Goal: Information Seeking & Learning: Check status

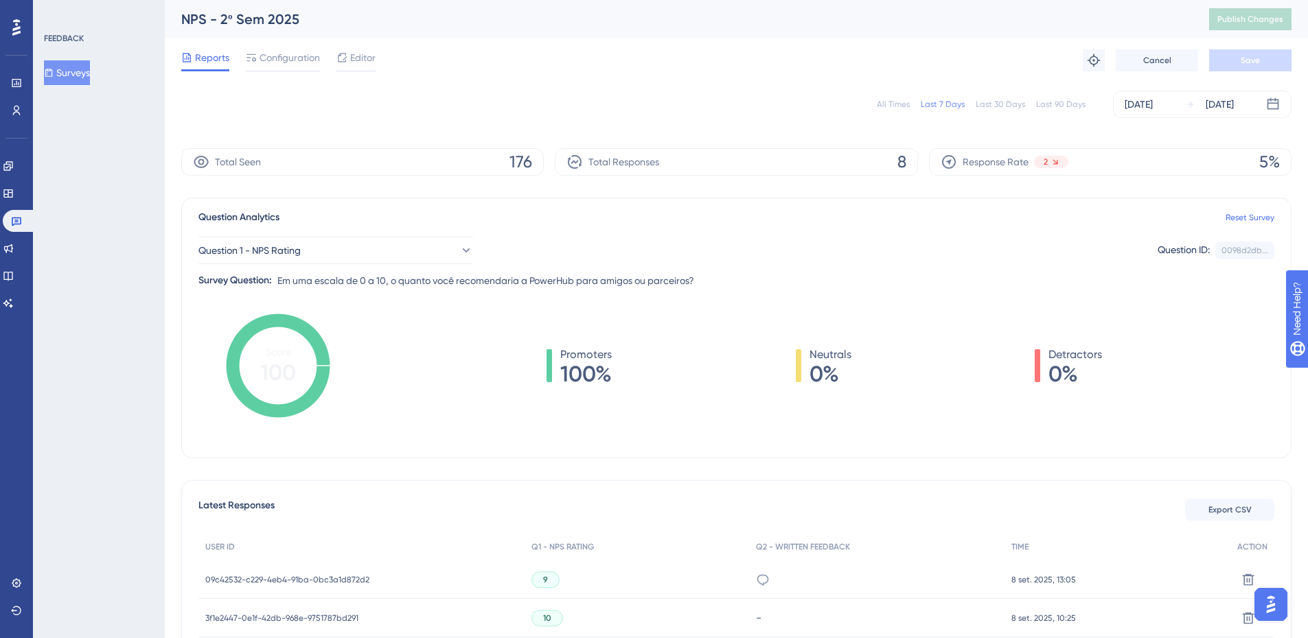
click at [893, 104] on div "All Times" at bounding box center [893, 104] width 33 height 11
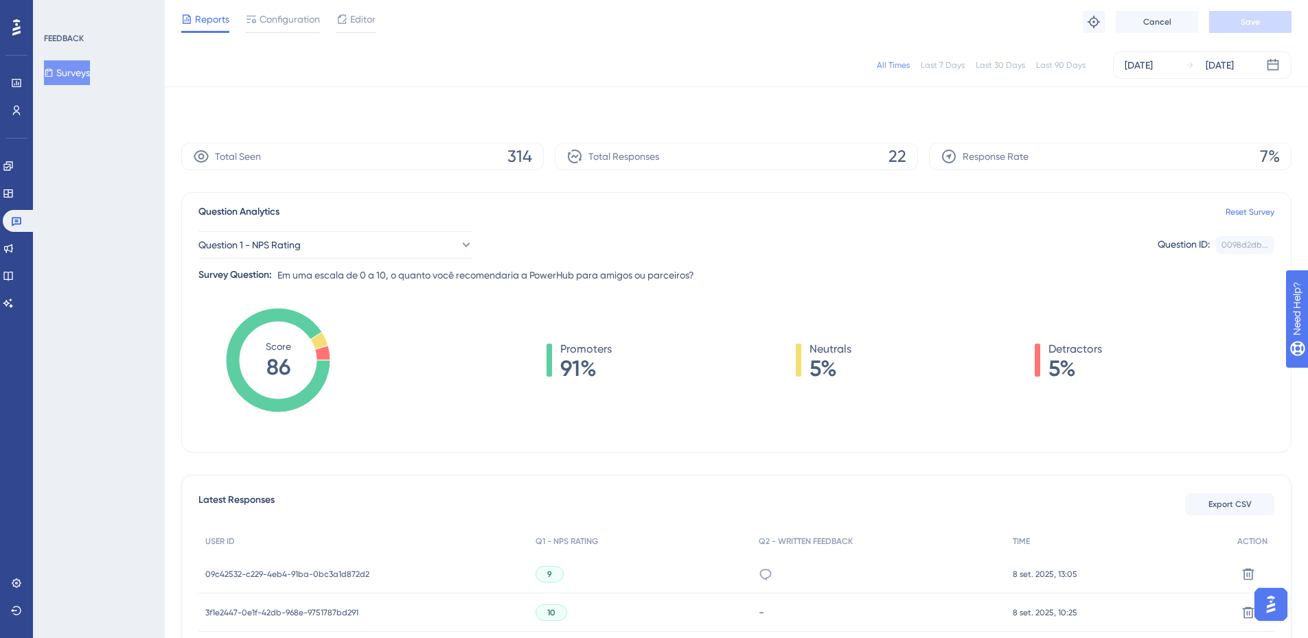
scroll to position [366, 0]
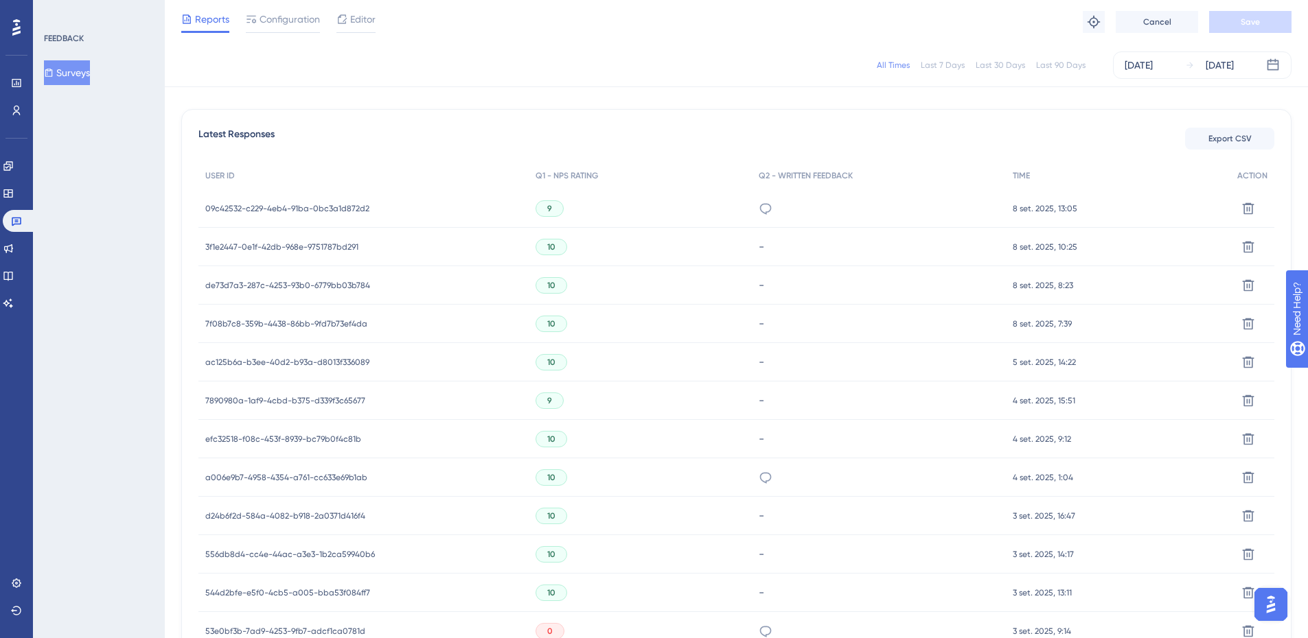
click at [274, 212] on span "09c42532-c229-4eb4-91ba-0bc3a1d872d2" at bounding box center [287, 208] width 164 height 11
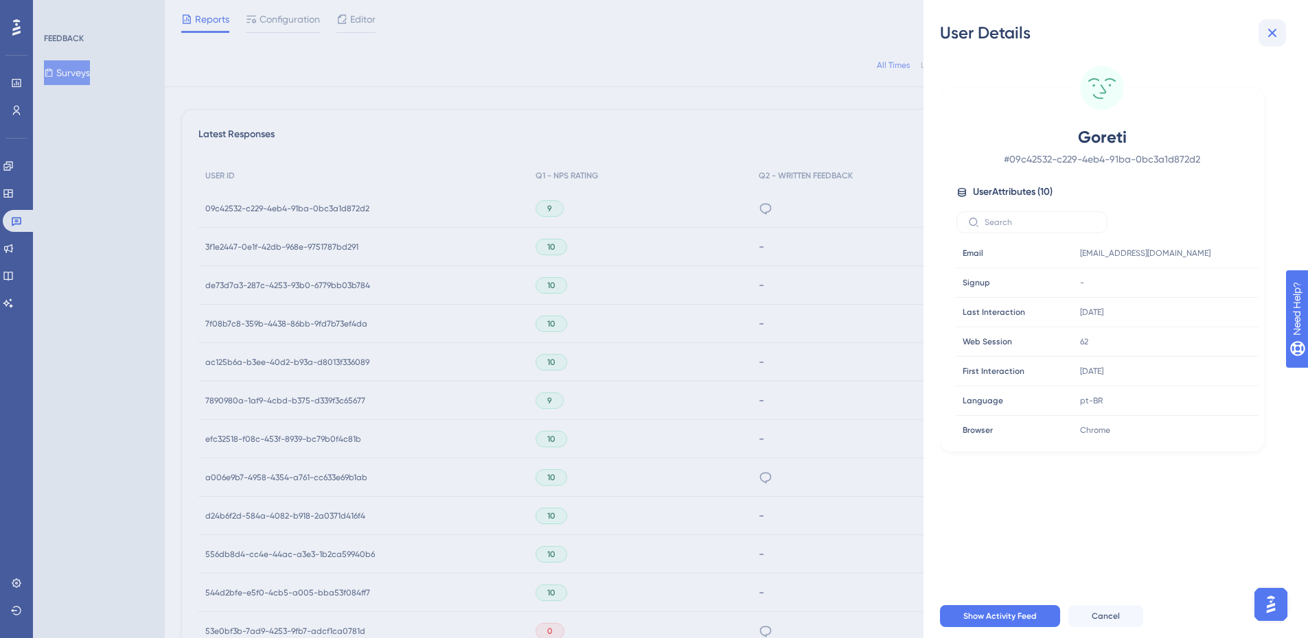
click at [1272, 37] on icon at bounding box center [1272, 33] width 16 height 16
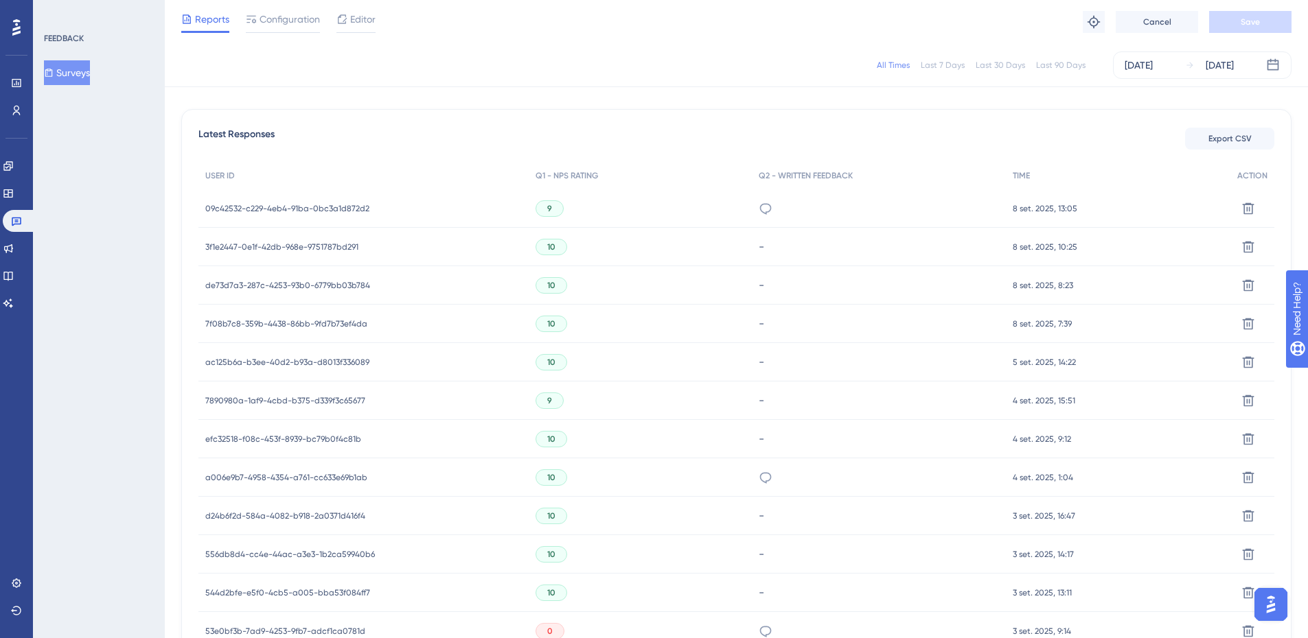
click at [261, 249] on span "3f1e2447-0e1f-42db-968e-9751787bd291" at bounding box center [281, 247] width 153 height 11
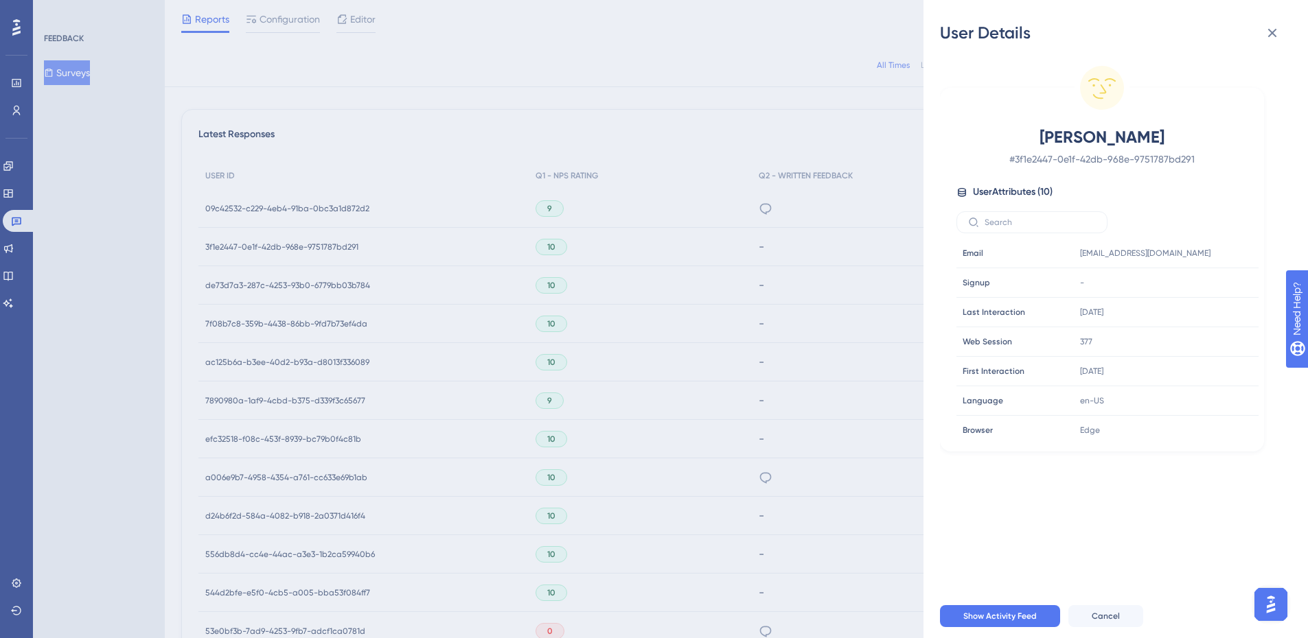
click at [255, 284] on div "User Details [PERSON_NAME] # 3f1e2447-0e1f-42db-968e-9751787bd291 User Attribut…" at bounding box center [654, 319] width 1308 height 638
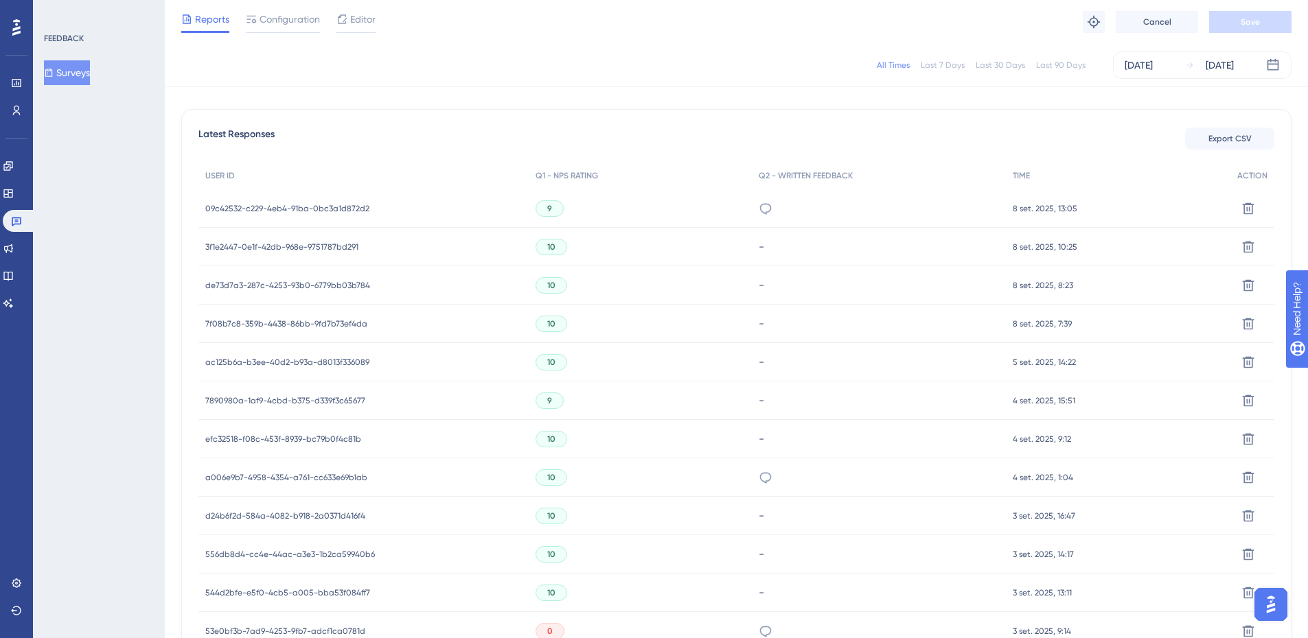
click at [255, 284] on span "de73d7a3-287c-4253-93b0-6779bb03b784" at bounding box center [287, 285] width 165 height 11
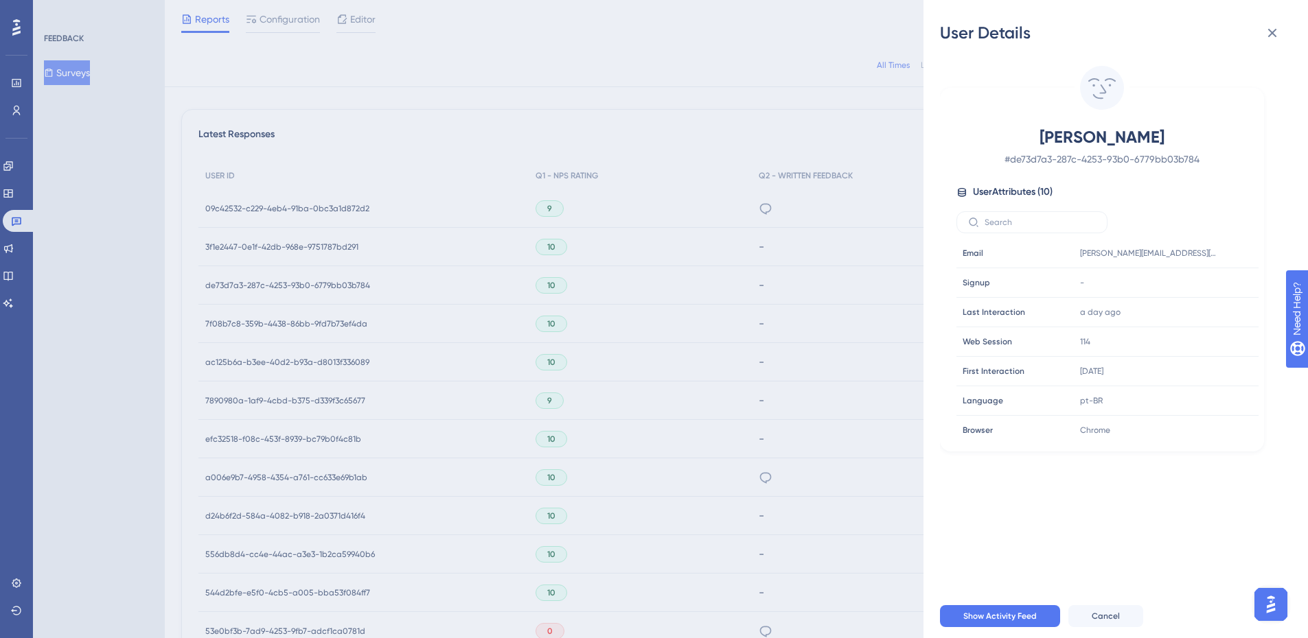
click at [250, 320] on div "User Details [PERSON_NAME] # de73d7a3-287c-4253-93b0-6779bb03b784 User Attribut…" at bounding box center [654, 319] width 1308 height 638
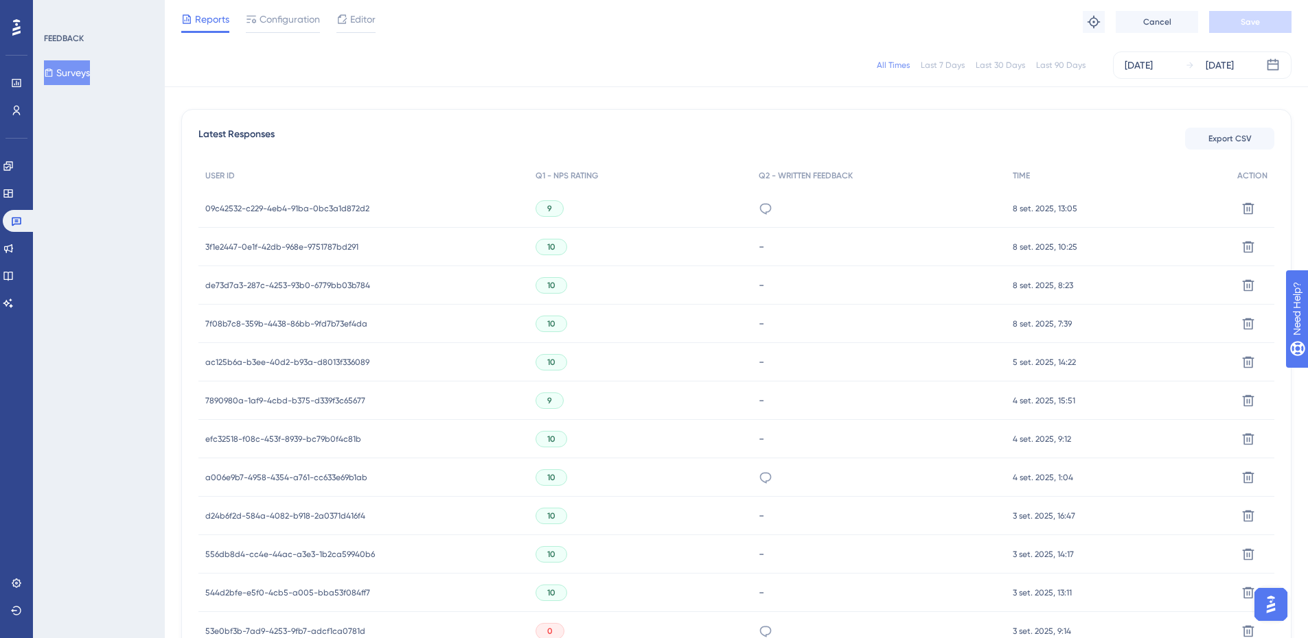
click at [250, 320] on span "7f08b7c8-359b-4438-86bb-9fd7b73ef4da" at bounding box center [286, 324] width 162 height 11
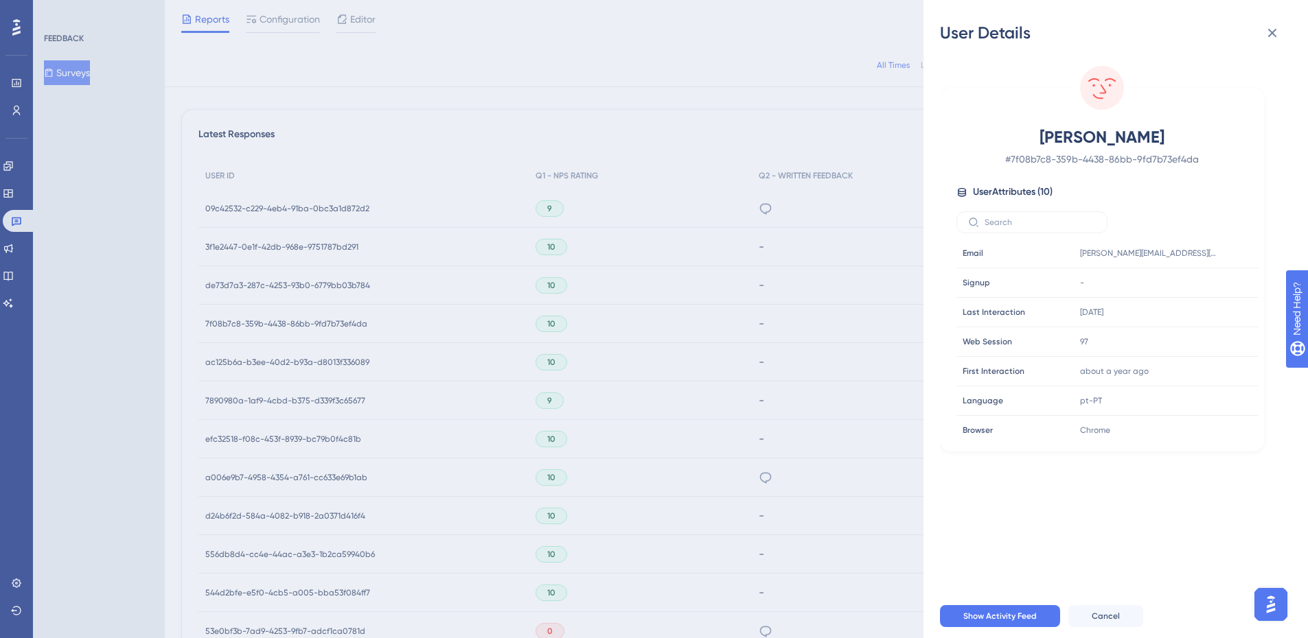
click at [257, 358] on div "User Details [PERSON_NAME] # 7f08b7c8-359b-4438-86bb-9fd7b73ef4da User Attribut…" at bounding box center [654, 319] width 1308 height 638
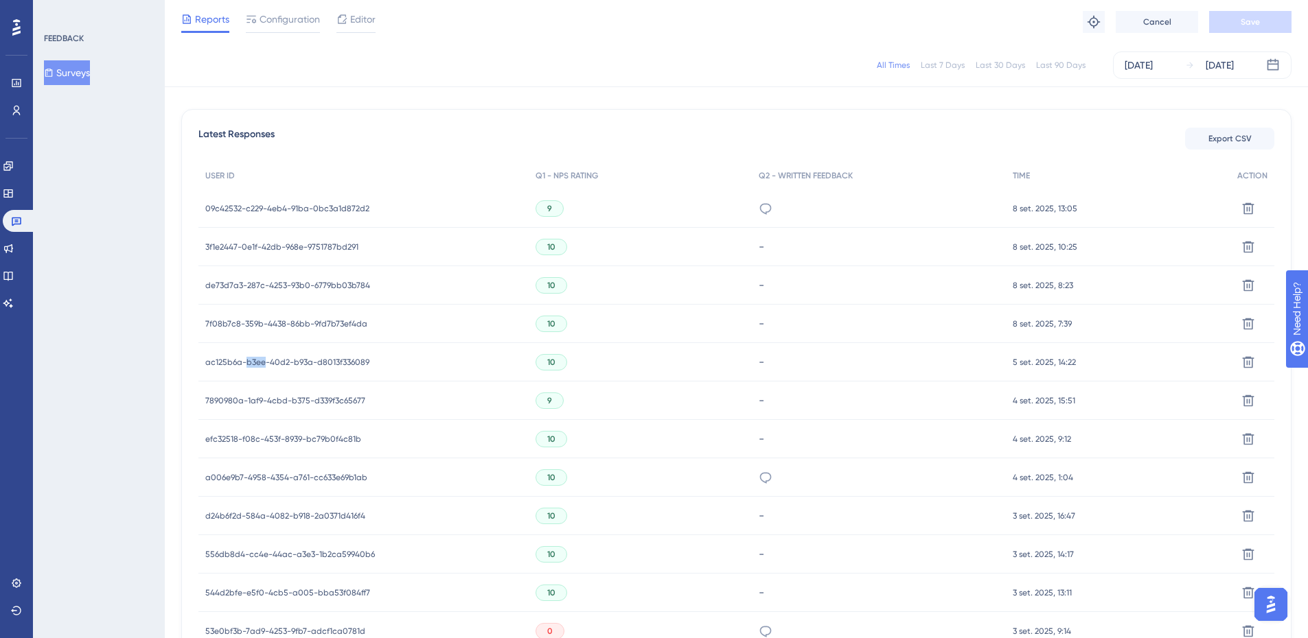
click at [257, 358] on span "ac125b6a-b3ee-40d2-b93a-d8013f336089" at bounding box center [287, 362] width 164 height 11
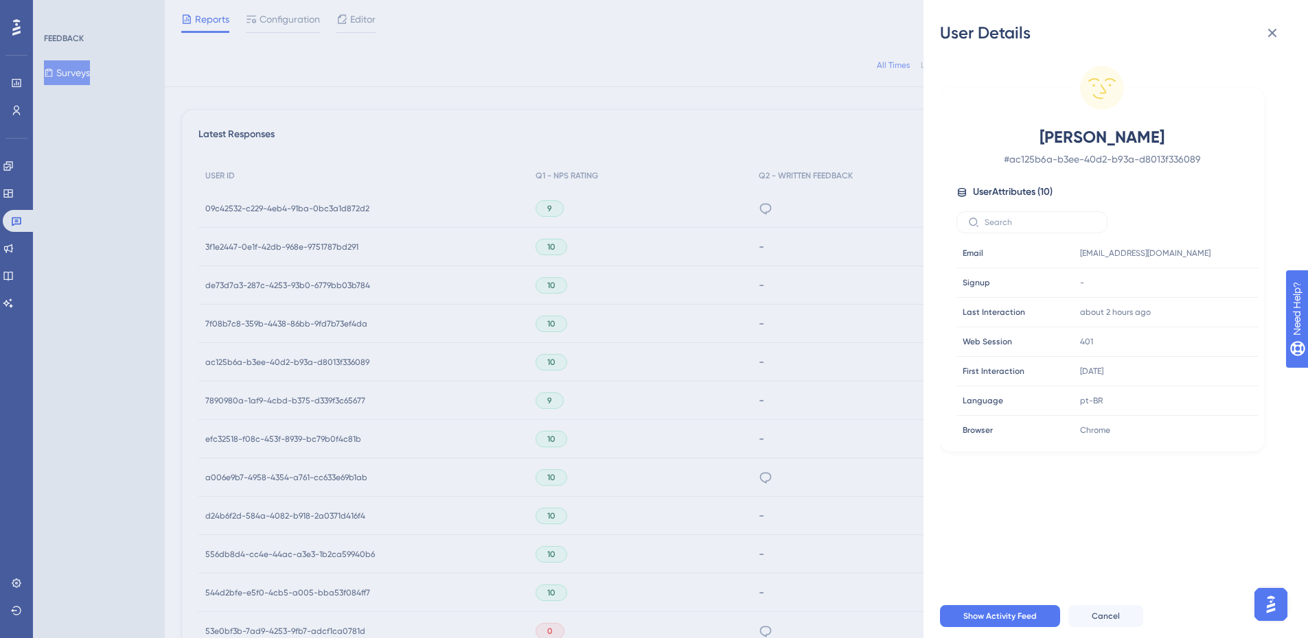
click at [247, 399] on div "User Details [PERSON_NAME] # ac125b6a-b3ee-40d2-b93a-d8013f336089 User Attribut…" at bounding box center [654, 319] width 1308 height 638
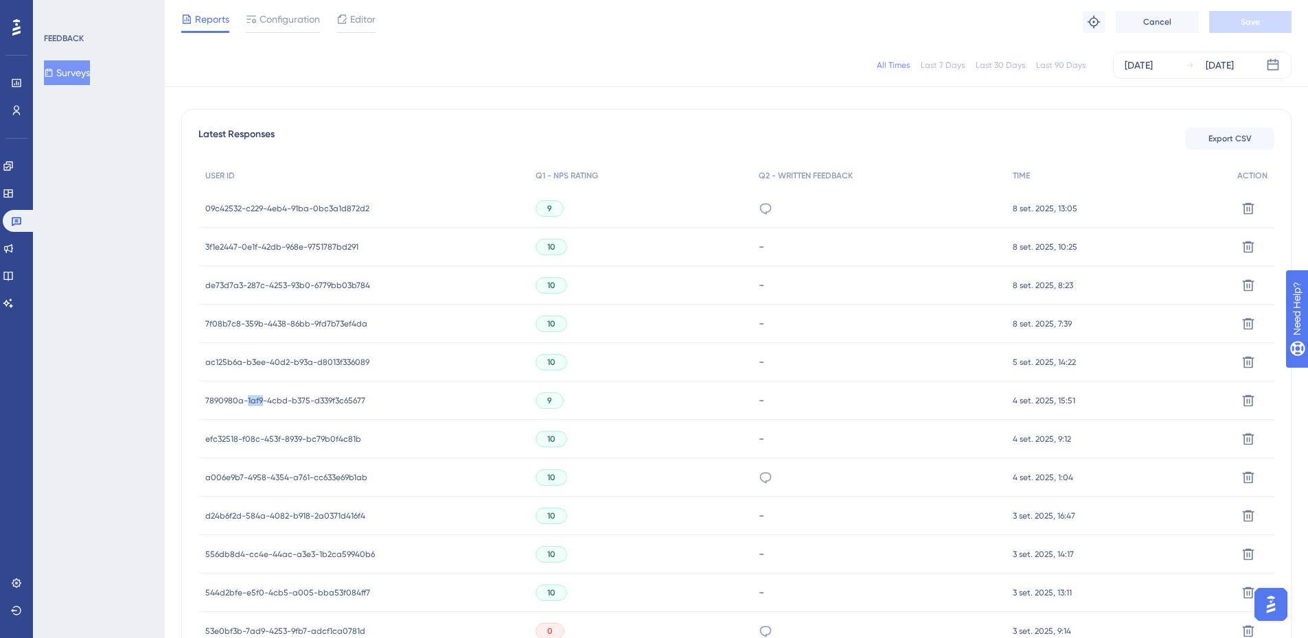
click at [247, 399] on span "7890980a-1af9-4cbd-b375-d339f3c65677" at bounding box center [285, 400] width 160 height 11
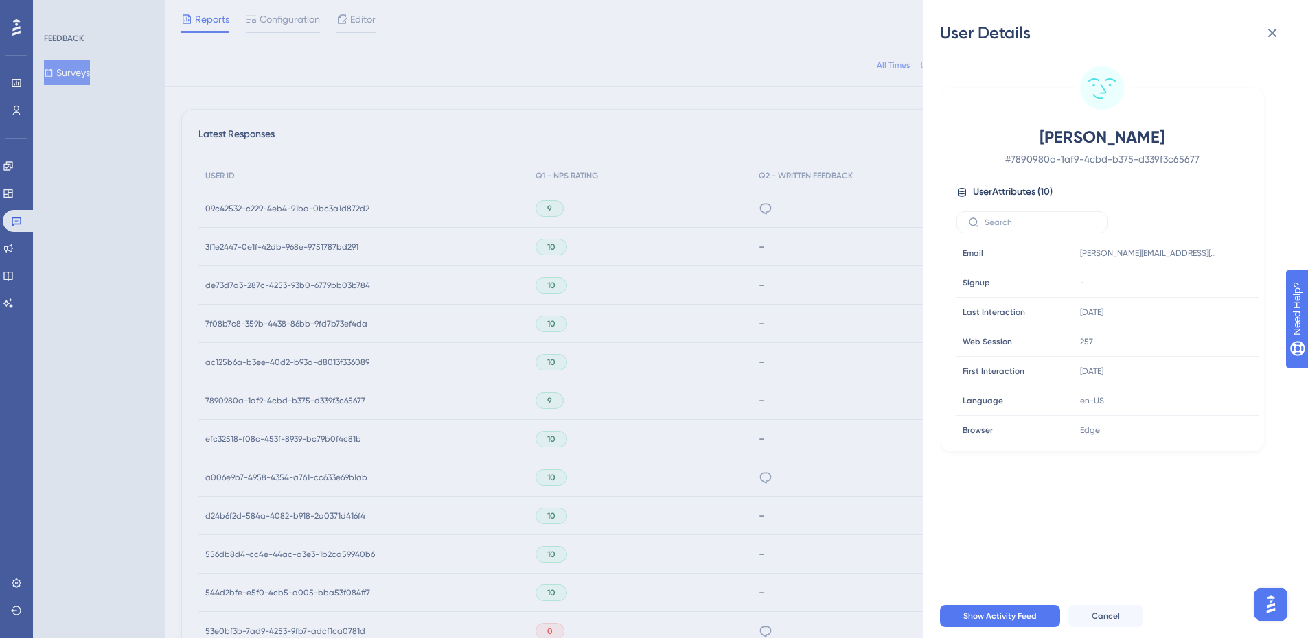
click at [255, 433] on div "User Details [PERSON_NAME] # 7890980a-1af9-4cbd-b375-d339f3c65677 User Attribut…" at bounding box center [654, 319] width 1308 height 638
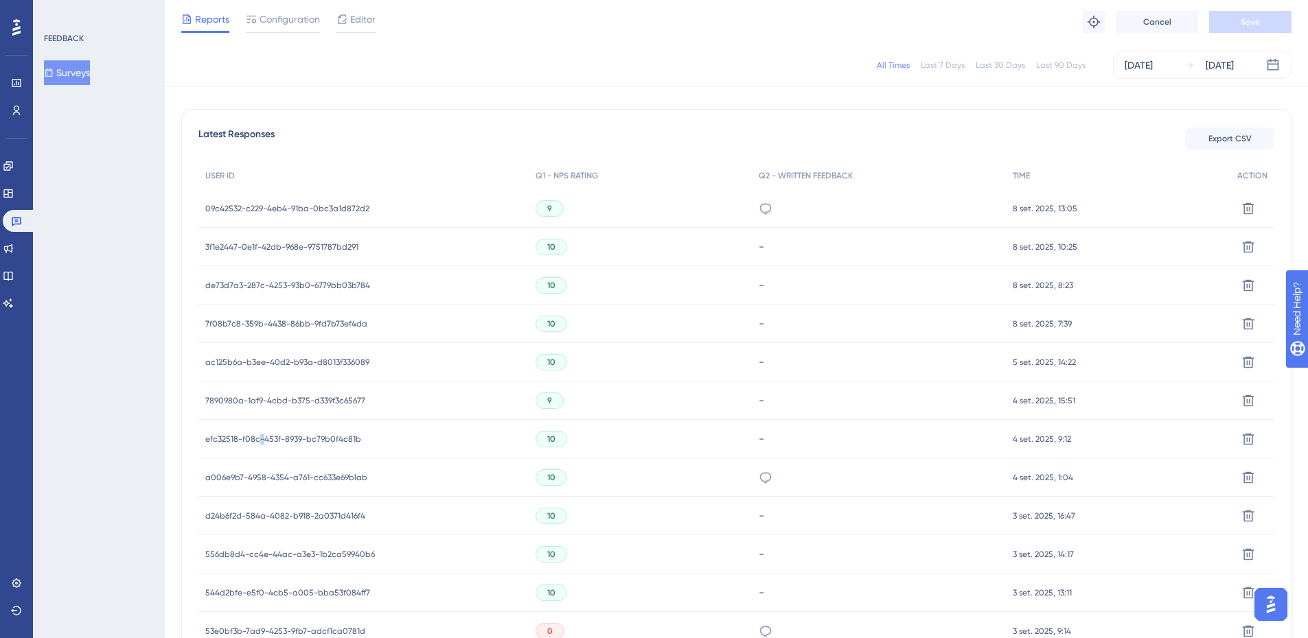
click at [261, 437] on span "efc32518-f08c-453f-8939-bc79b0f4c81b" at bounding box center [283, 439] width 156 height 11
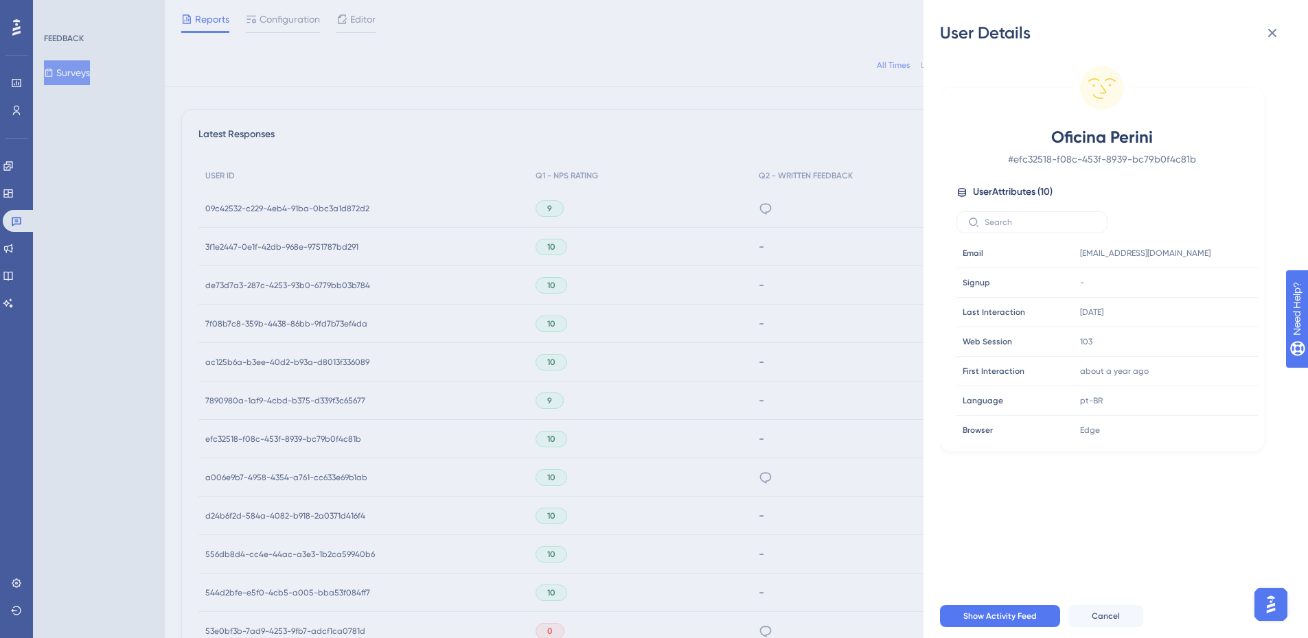
click at [251, 475] on div "User Details Oficina Perini # efc32518-f08c-453f-8939-bc79b0f4c81b User Attribu…" at bounding box center [654, 319] width 1308 height 638
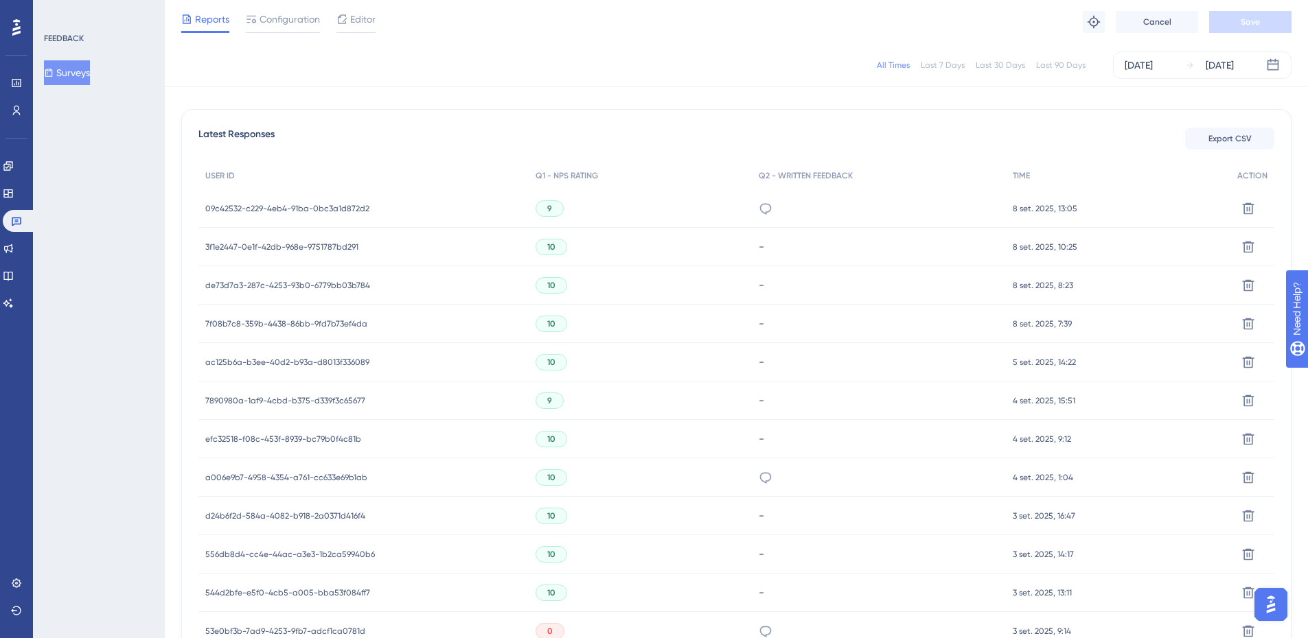
click at [254, 475] on span "a006e9b7-4958-4354-a761-cc633e69b1ab" at bounding box center [286, 477] width 162 height 11
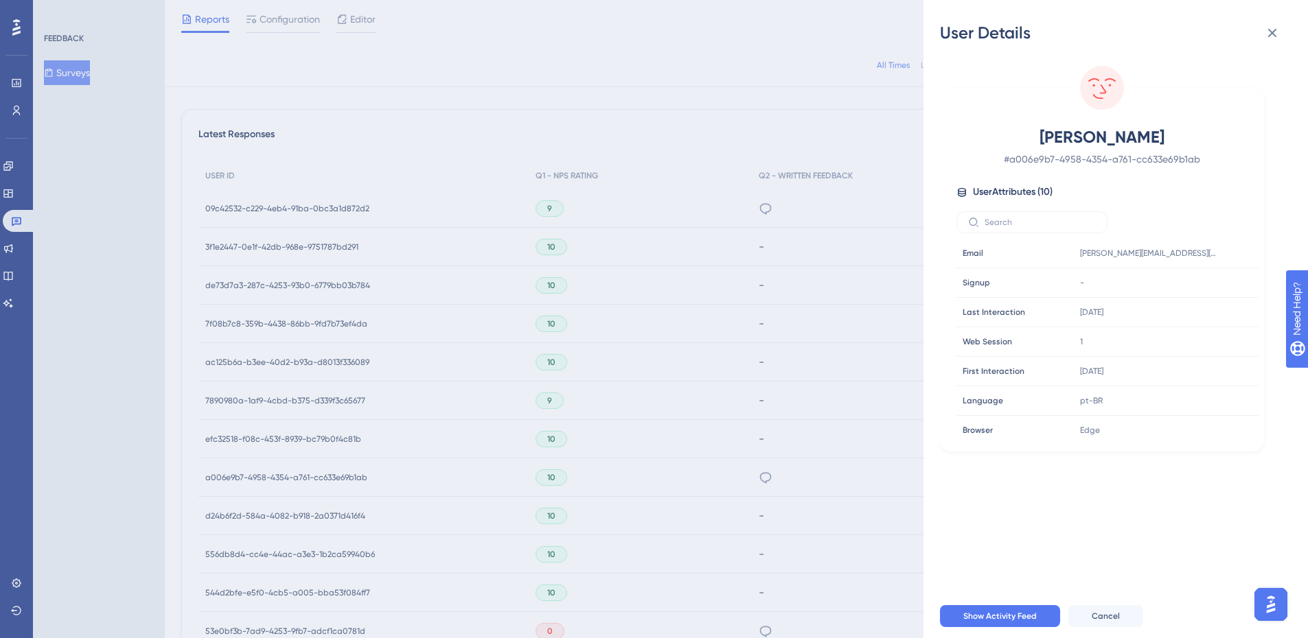
click at [254, 510] on div "User Details [PERSON_NAME] # a006e9b7-4958-4354-a761-cc633e69b1ab User Attribut…" at bounding box center [654, 319] width 1308 height 638
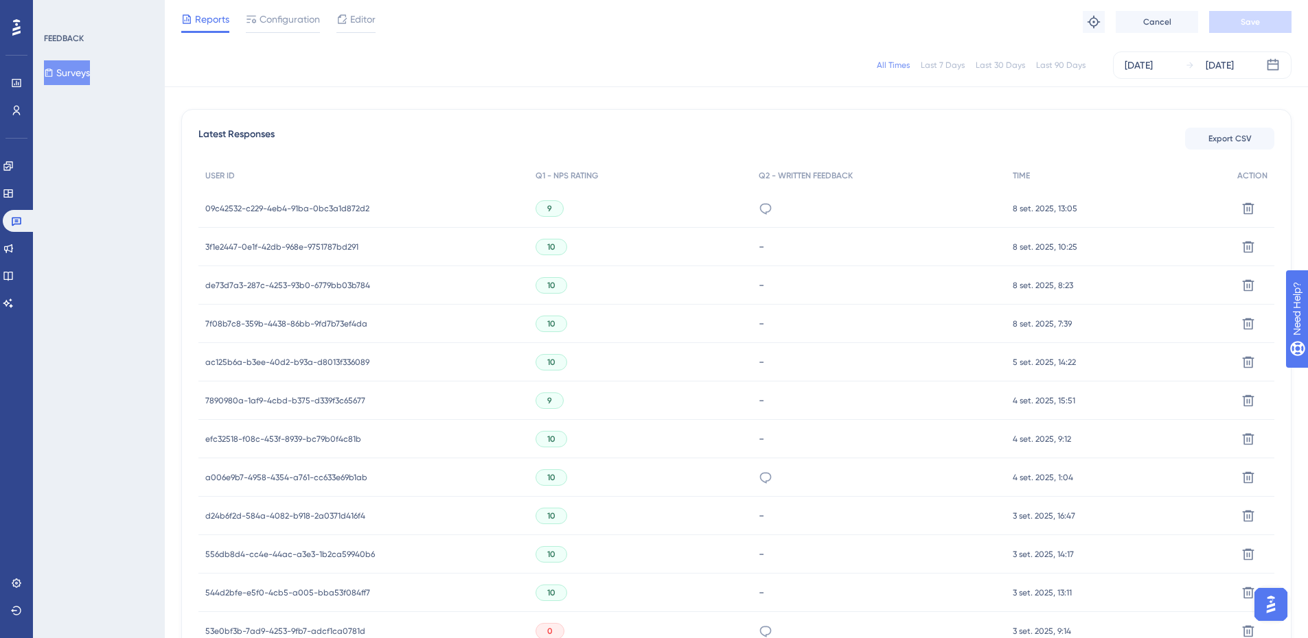
click at [256, 511] on span "d24b6f2d-584a-4082-b918-2a0371d416f4" at bounding box center [285, 516] width 160 height 11
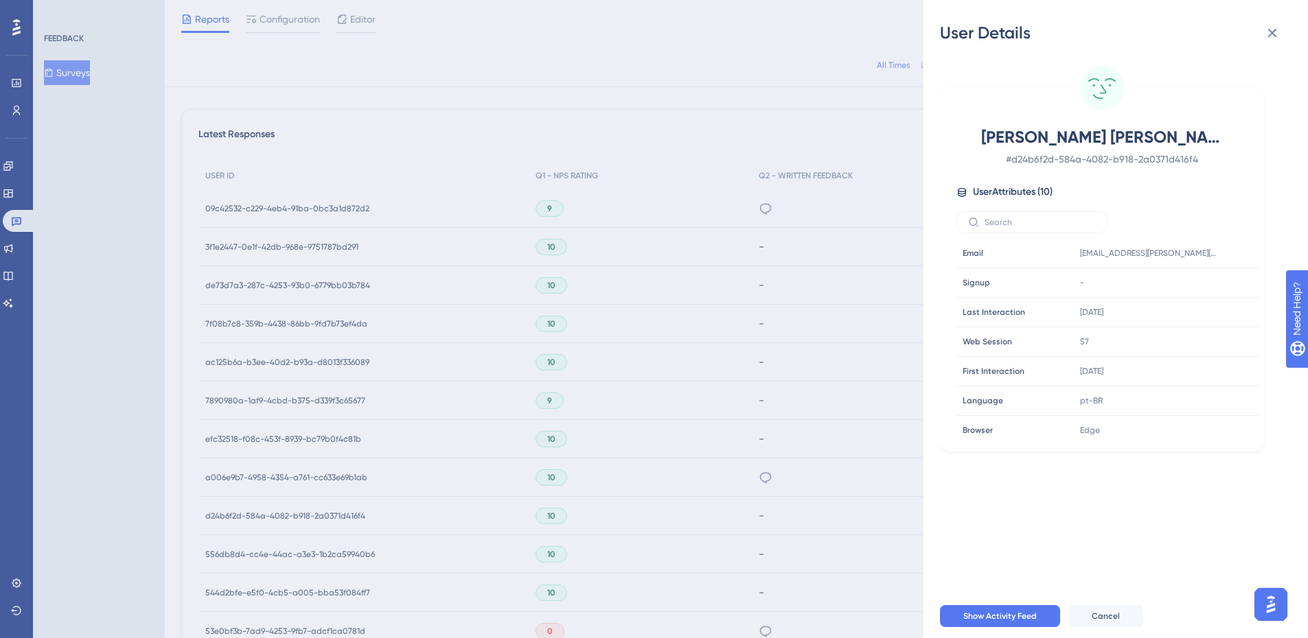
click at [262, 478] on div "User Details [PERSON_NAME] [PERSON_NAME] # d24b6f2d-584a-4082-b918-2a0371d416f4…" at bounding box center [654, 319] width 1308 height 638
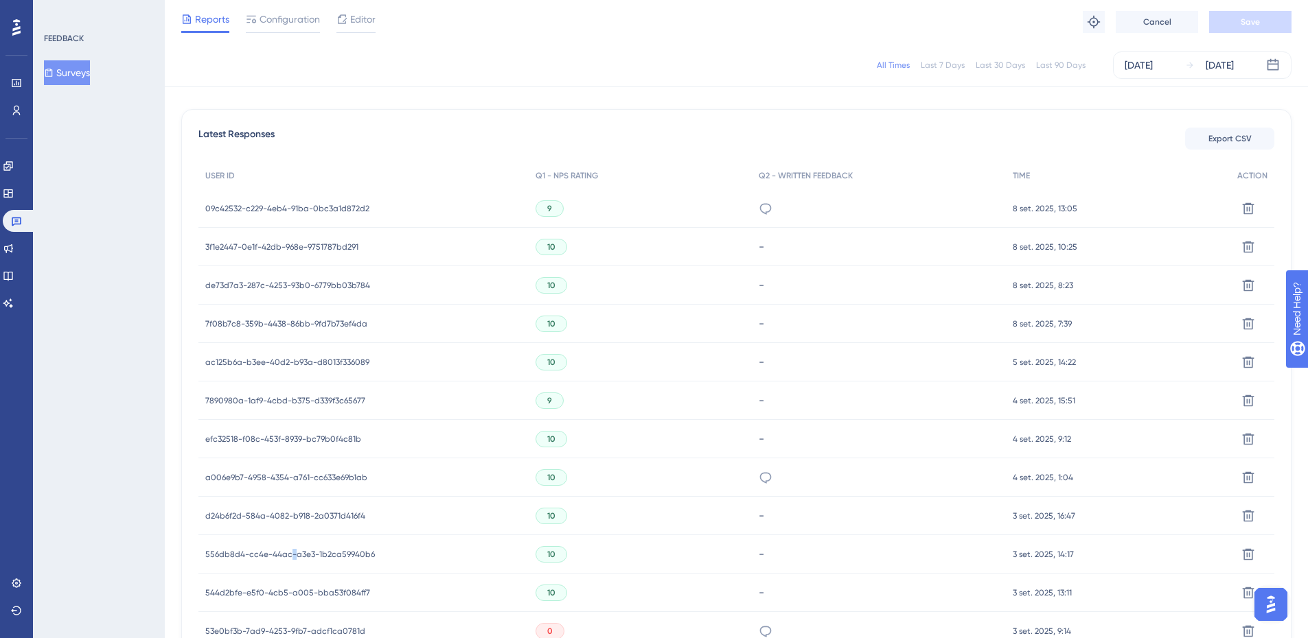
click at [293, 546] on div "556db8d4-cc4e-44ac-a3e3-1b2ca59940b6 556db8d4-cc4e-44ac-a3e3-1b2ca59940b6" at bounding box center [290, 554] width 170 height 38
click at [297, 553] on span "556db8d4-cc4e-44ac-a3e3-1b2ca59940b6" at bounding box center [290, 554] width 170 height 11
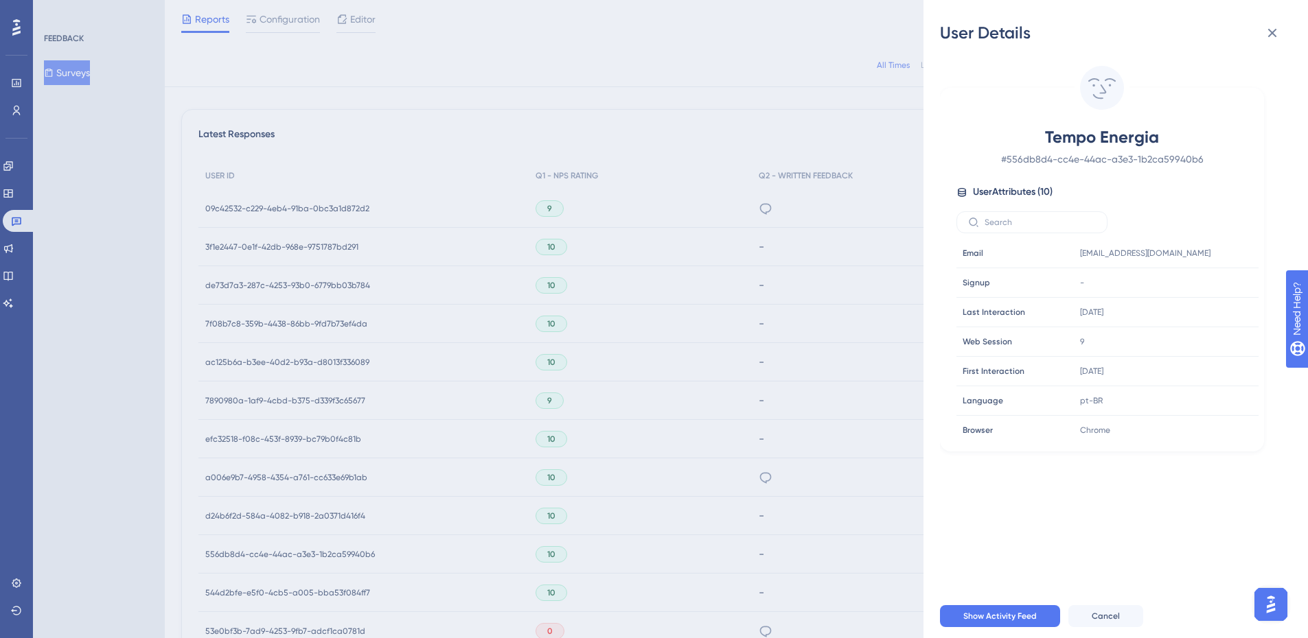
click at [297, 553] on div "User Details Tempo Energia # 556db8d4-cc4e-44ac-a3e3-1b2ca59940b6 User Attribut…" at bounding box center [654, 319] width 1308 height 638
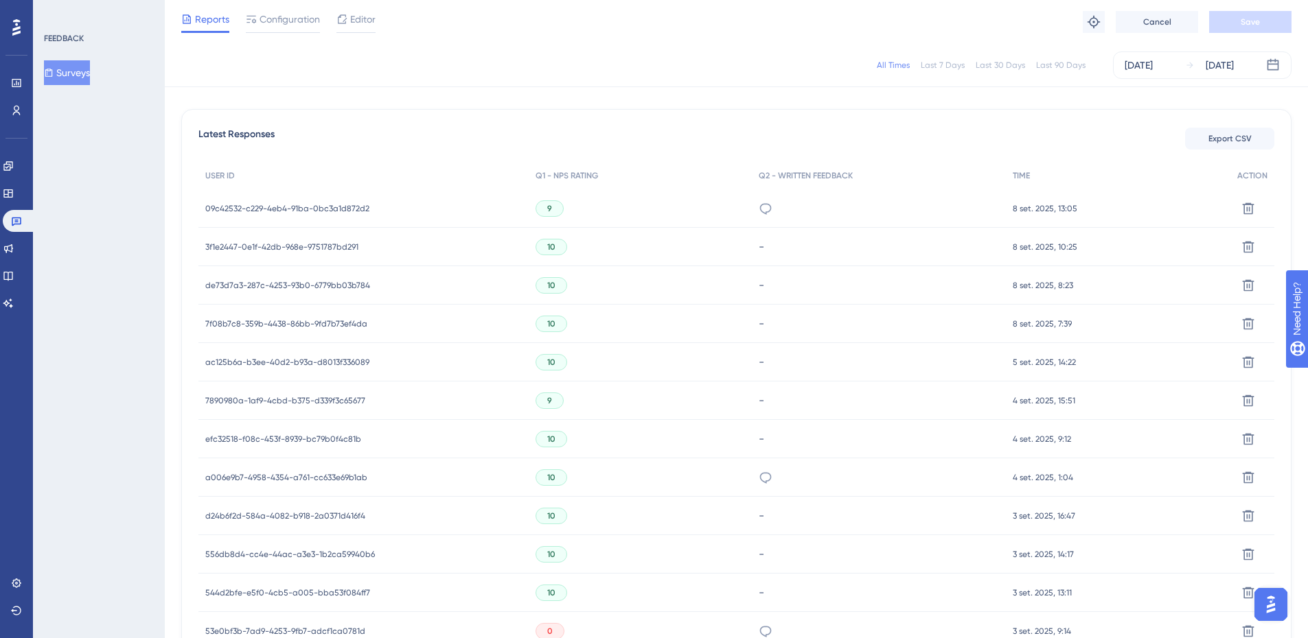
click at [302, 590] on span "544d2bfe-e5f0-4cb5-a005-bba53f084ff7" at bounding box center [287, 593] width 165 height 11
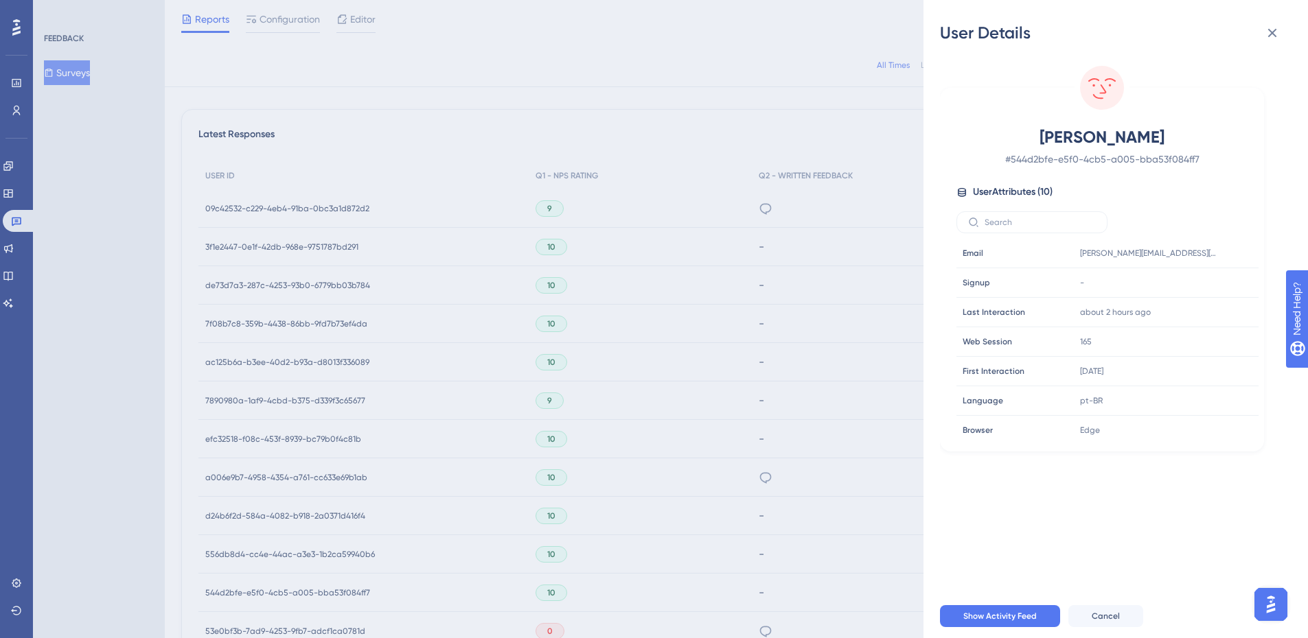
click at [302, 590] on div "User Details [PERSON_NAME] # 544d2bfe-e5f0-4cb5-a005-bba53f084ff7 User Attribut…" at bounding box center [654, 319] width 1308 height 638
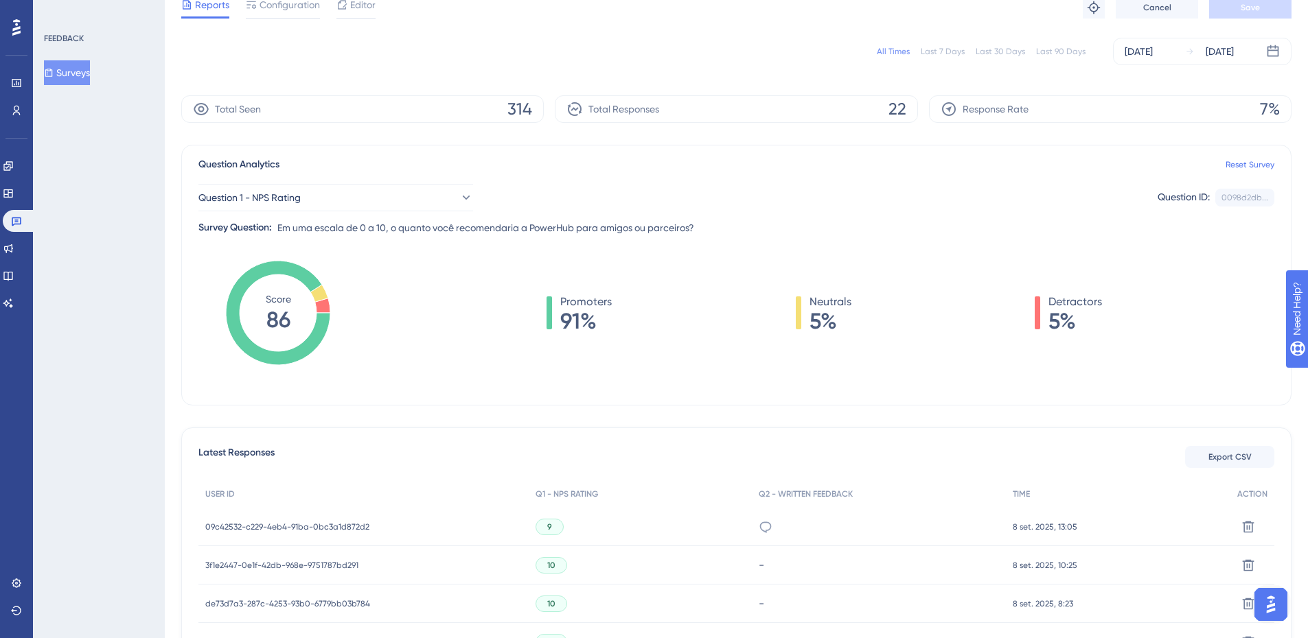
scroll to position [0, 0]
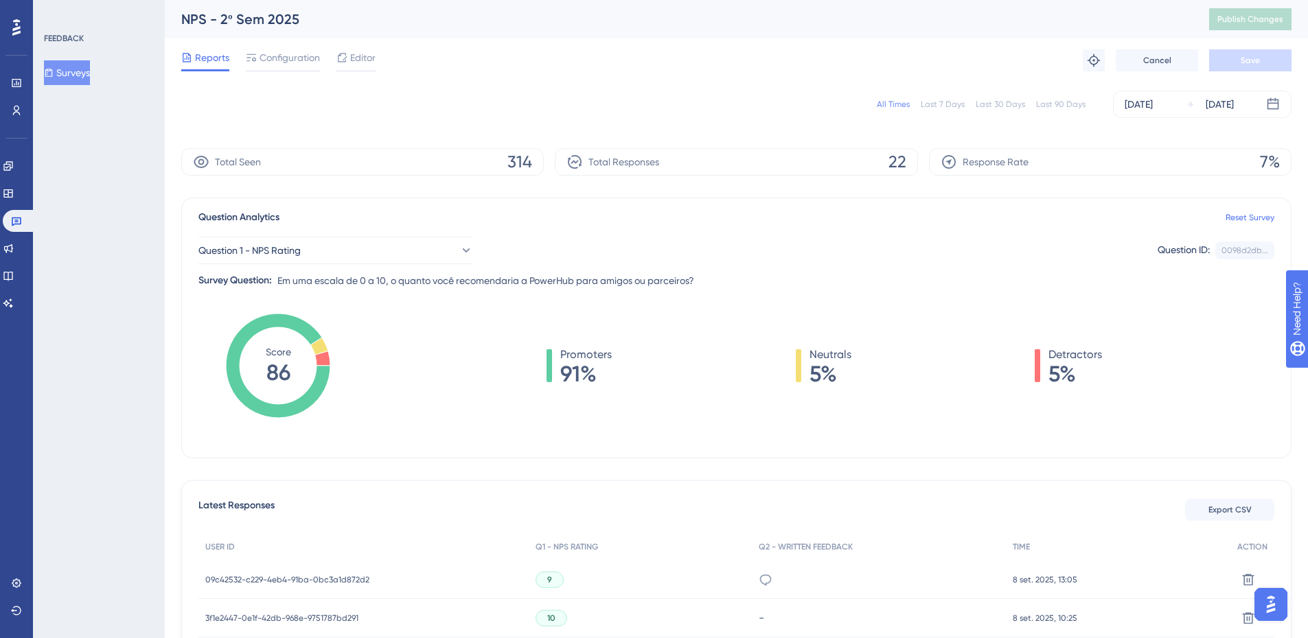
click at [496, 404] on div "Promoters 91% Neutrals 5% Detractors 5%" at bounding box center [824, 379] width 900 height 137
